Goal: Find contact information: Find contact information

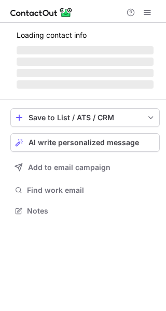
scroll to position [203, 166]
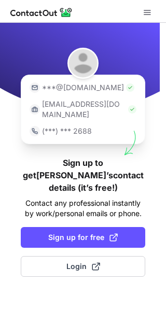
click at [126, 88] on img at bounding box center [130, 87] width 8 height 8
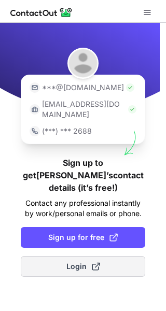
click at [85, 261] on span "Login" at bounding box center [83, 266] width 34 height 10
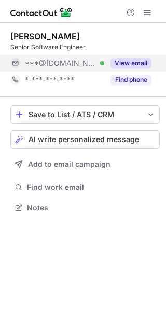
scroll to position [200, 166]
click at [134, 66] on button "View email" at bounding box center [130, 63] width 41 height 10
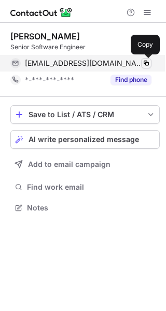
click at [144, 64] on span at bounding box center [146, 63] width 8 height 8
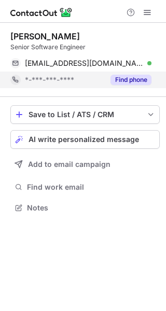
click at [107, 79] on div "Find phone" at bounding box center [127, 79] width 47 height 17
